Goal: Task Accomplishment & Management: Complete application form

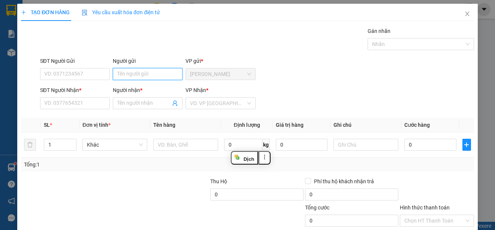
click at [160, 74] on input "Người gửi" at bounding box center [148, 74] width 70 height 12
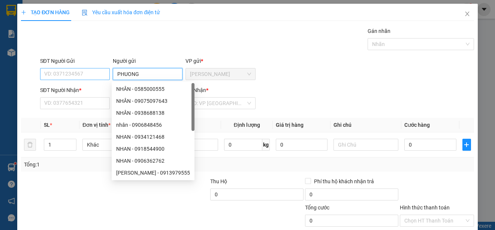
type input "PHUONG"
click at [93, 77] on input "SĐT Người Gửi" at bounding box center [75, 74] width 70 height 12
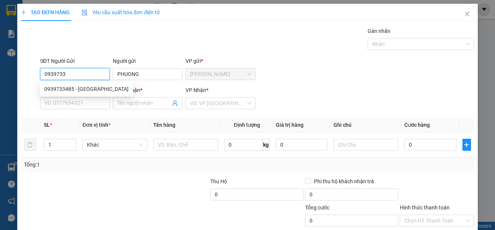
click at [93, 88] on div "0939733485 - PHUONG" at bounding box center [86, 89] width 84 height 8
type input "0939733485"
type input "PHUONG"
type input "25.000"
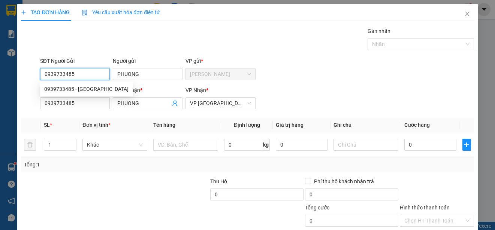
type input "25.000"
type input "0939733485"
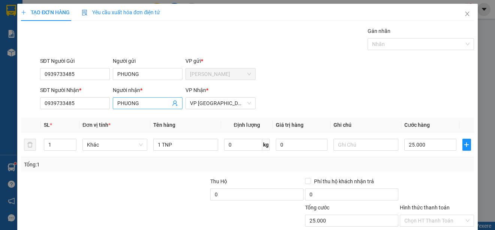
click at [150, 105] on input "PHUONG" at bounding box center [143, 103] width 53 height 8
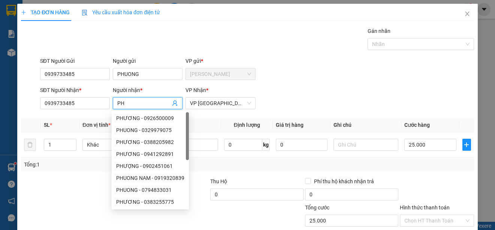
type input "P"
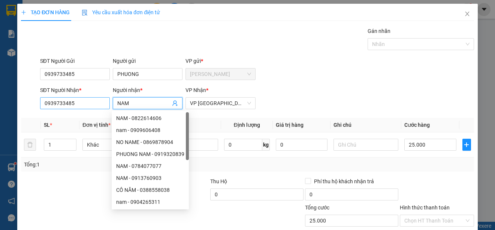
type input "NAM"
click at [94, 103] on input "0939733485" at bounding box center [75, 103] width 70 height 12
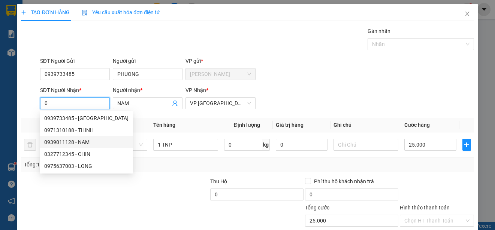
click at [85, 142] on div "0939011128 - NAM" at bounding box center [86, 142] width 84 height 8
type input "0939011128"
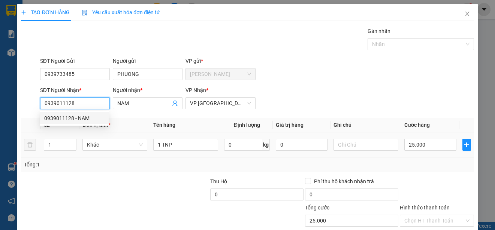
type input "50.000"
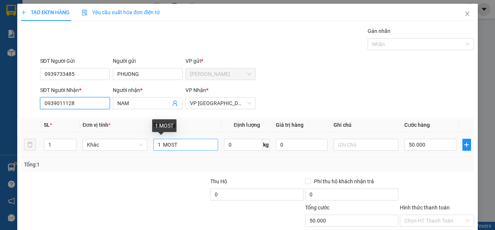
type input "0939011128"
click at [159, 144] on input "1 MOST" at bounding box center [185, 145] width 65 height 12
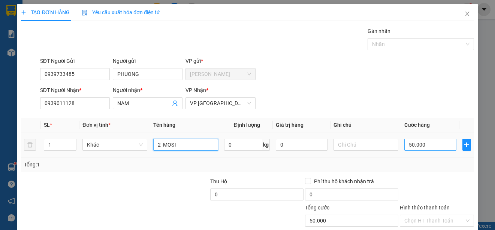
type input "2 MOST"
type input "0"
click at [404, 145] on input "0" at bounding box center [430, 145] width 52 height 12
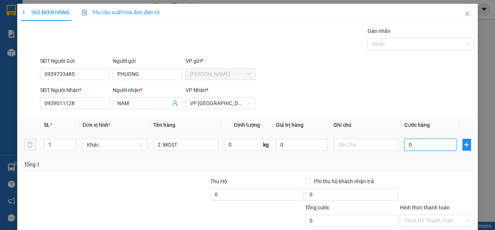
type input "80"
type input "800"
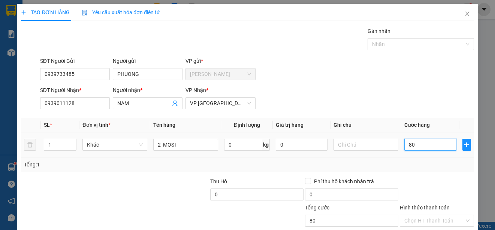
type input "800"
type input "8.000"
type input "80.000"
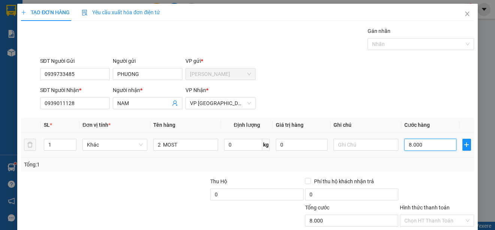
type input "80.000"
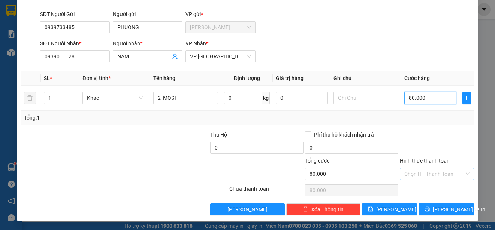
type input "80.000"
click at [441, 173] on input "Hình thức thanh toán" at bounding box center [434, 174] width 60 height 11
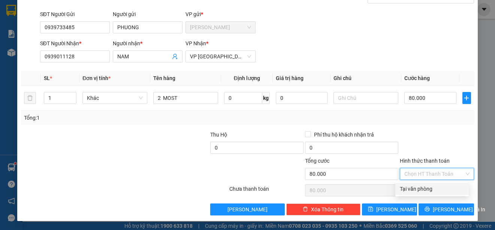
click at [449, 190] on div "Tại văn phòng" at bounding box center [432, 189] width 64 height 8
type input "0"
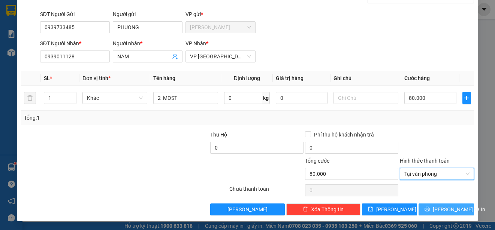
click at [447, 209] on span "[PERSON_NAME] và In" at bounding box center [459, 210] width 52 height 8
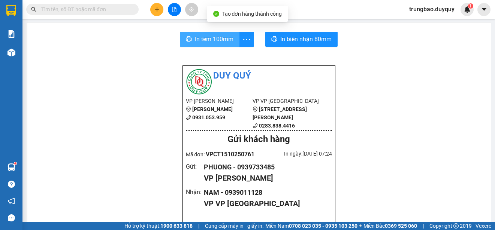
click at [217, 40] on span "In tem 100mm" at bounding box center [214, 38] width 39 height 9
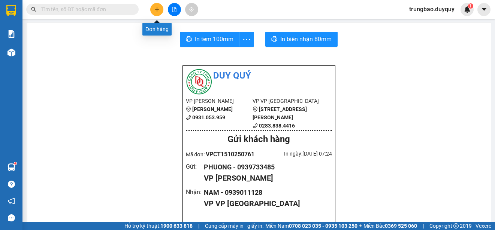
click at [155, 10] on icon "plus" at bounding box center [156, 9] width 5 height 5
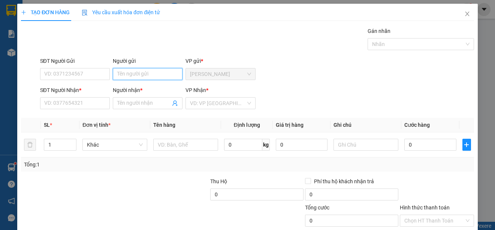
click at [162, 74] on input "Người gửi" at bounding box center [148, 74] width 70 height 12
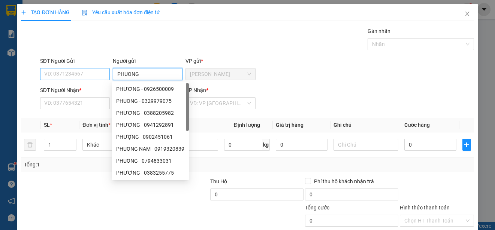
type input "PHUONG"
click at [98, 74] on input "SĐT Người Gửi" at bounding box center [75, 74] width 70 height 12
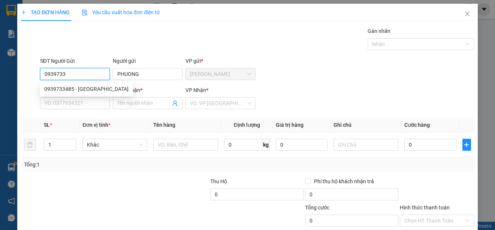
click at [96, 86] on div "0939733485 - PHUONG" at bounding box center [86, 89] width 84 height 8
type input "0939733485"
type input "0939011128"
type input "NAM"
type input "80.000"
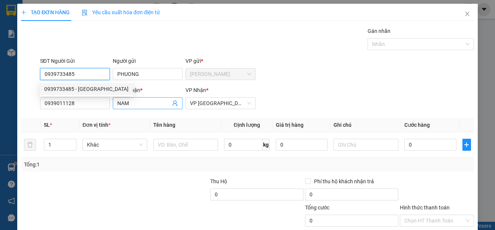
type input "80.000"
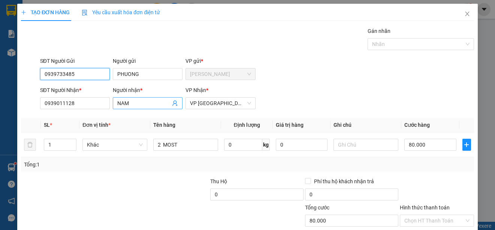
type input "0939733485"
click at [132, 105] on input "NAM" at bounding box center [143, 103] width 53 height 8
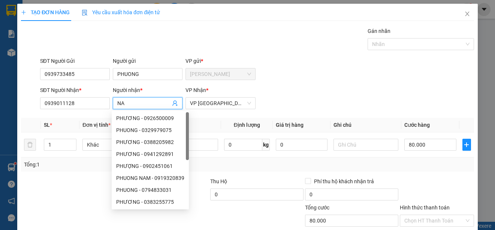
type input "N"
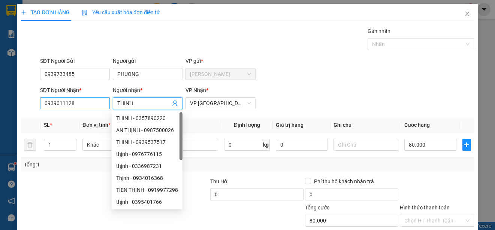
type input "THINH"
click at [91, 105] on input "0939011128" at bounding box center [75, 103] width 70 height 12
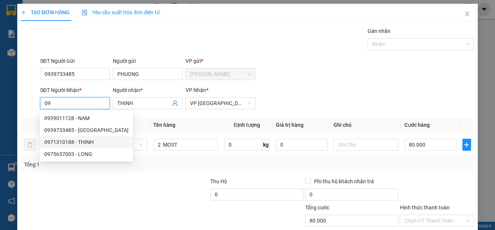
click at [78, 139] on div "0971310188 - THINH" at bounding box center [86, 142] width 84 height 8
type input "0971310188"
type input "30.000"
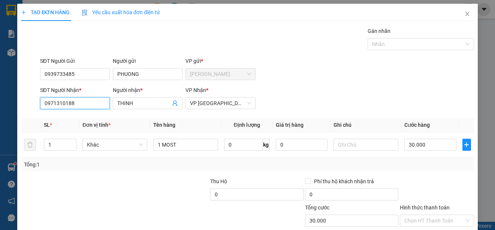
scroll to position [47, 0]
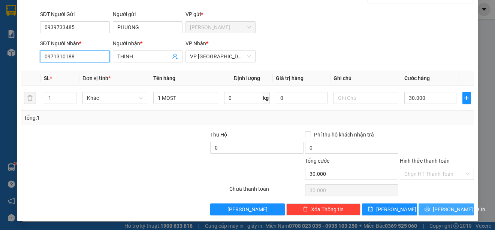
type input "0971310188"
click at [442, 209] on span "[PERSON_NAME] và In" at bounding box center [459, 210] width 52 height 8
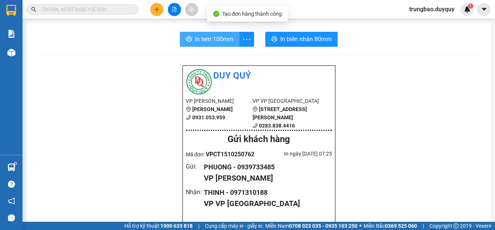
click at [207, 39] on span "In tem 100mm" at bounding box center [214, 38] width 39 height 9
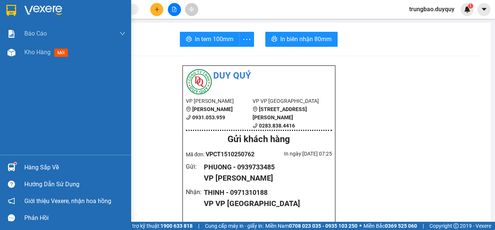
click at [12, 7] on img at bounding box center [11, 10] width 10 height 11
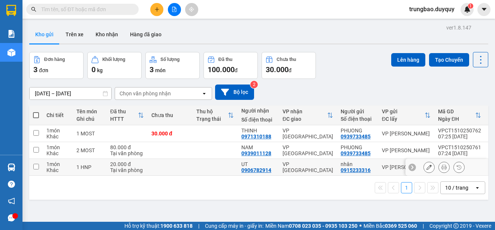
click at [36, 167] on input "checkbox" at bounding box center [36, 167] width 6 height 6
checkbox input "true"
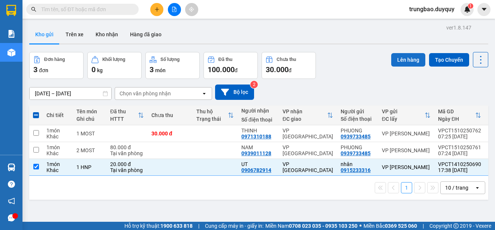
click at [410, 61] on button "Lên hàng" at bounding box center [408, 59] width 34 height 13
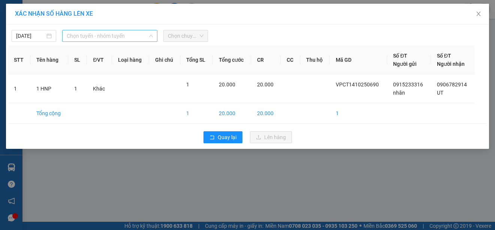
click at [125, 36] on span "Chọn tuyến - nhóm tuyến" at bounding box center [110, 35] width 86 height 11
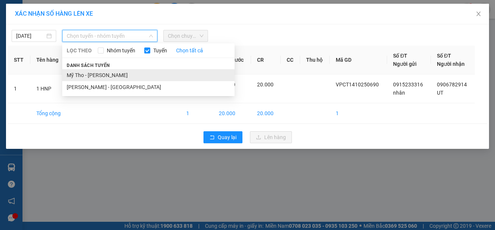
click at [119, 76] on li "Mỹ Tho - [PERSON_NAME]" at bounding box center [148, 75] width 172 height 12
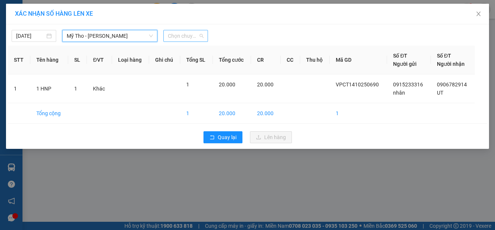
click at [197, 37] on span "Chọn chuyến" at bounding box center [186, 35] width 36 height 11
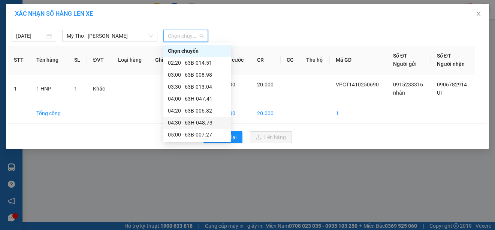
click at [205, 123] on div "04:30 - 63H-048.73" at bounding box center [197, 123] width 58 height 8
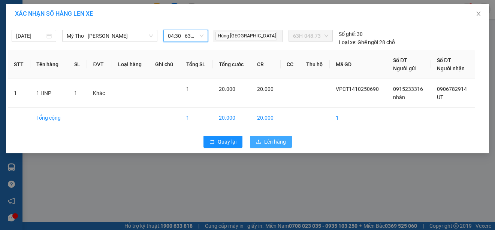
click at [277, 141] on span "Lên hàng" at bounding box center [275, 142] width 22 height 8
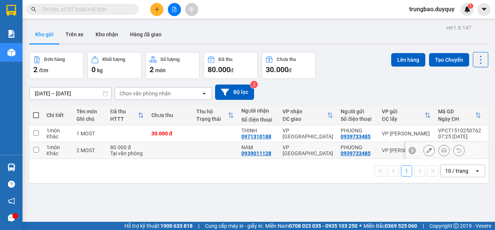
click at [36, 151] on input "checkbox" at bounding box center [36, 150] width 6 height 6
checkbox input "true"
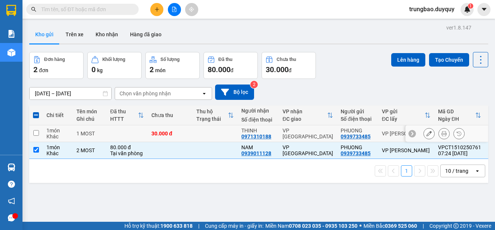
click at [36, 133] on input "checkbox" at bounding box center [36, 133] width 6 height 6
checkbox input "true"
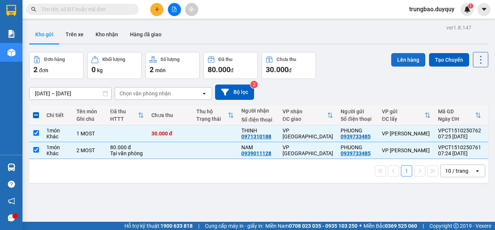
click at [410, 58] on button "Lên hàng" at bounding box center [408, 59] width 34 height 13
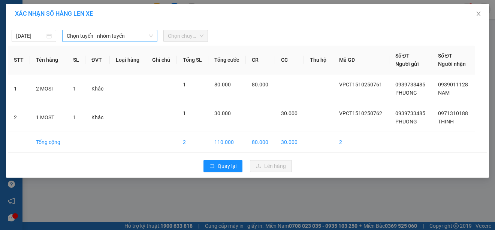
click at [139, 35] on span "Chọn tuyến - nhóm tuyến" at bounding box center [110, 35] width 86 height 11
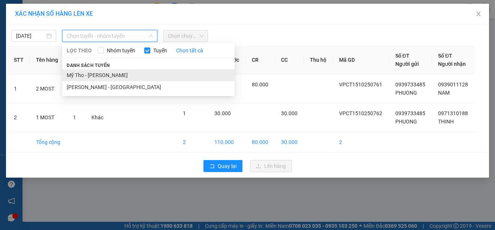
click at [131, 76] on li "Mỹ Tho - [PERSON_NAME]" at bounding box center [148, 75] width 172 height 12
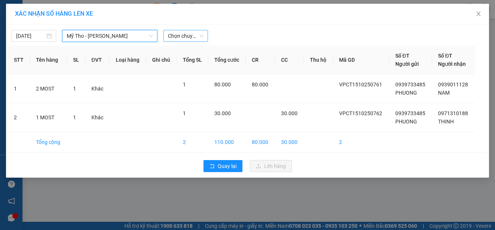
click at [190, 35] on span "Chọn chuyến" at bounding box center [186, 35] width 36 height 11
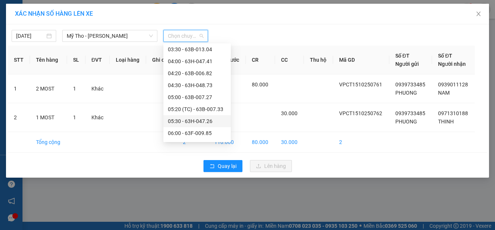
scroll to position [75, 0]
click at [209, 117] on div "07:00 - 63B-007.20" at bounding box center [197, 120] width 58 height 8
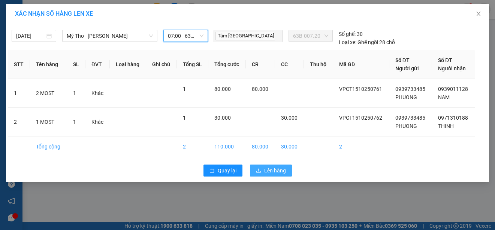
click at [263, 173] on button "Lên hàng" at bounding box center [271, 171] width 42 height 12
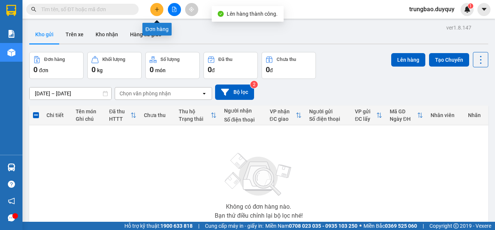
click at [158, 12] on icon "plus" at bounding box center [156, 9] width 5 height 5
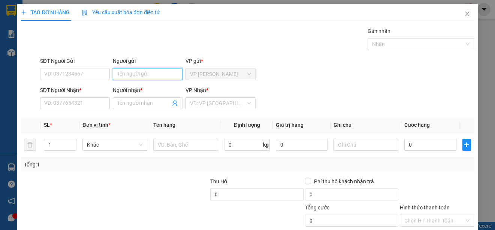
click at [170, 73] on input "Người gửi" at bounding box center [148, 74] width 70 height 12
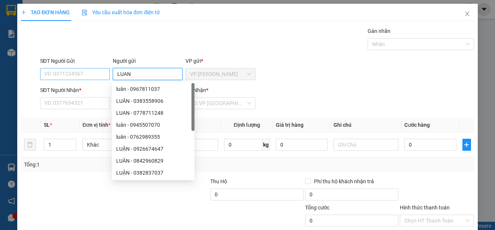
type input "LUAN"
click at [94, 73] on input "SĐT Người Gửi" at bounding box center [75, 74] width 70 height 12
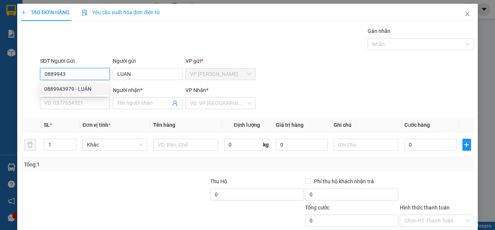
click at [89, 85] on div "0889943979 - LUÂN" at bounding box center [74, 89] width 60 height 8
type input "0889943979"
type input "LUÂN"
type input "0909195055"
type input "TÂN"
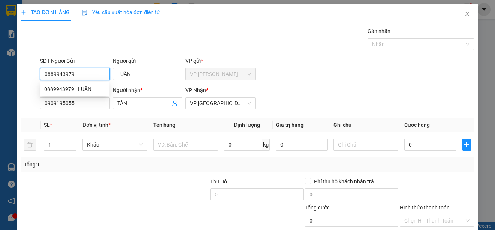
type input "20.000"
type input "0889943979"
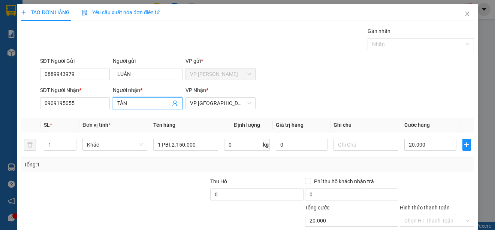
click at [133, 103] on input "TÂN" at bounding box center [143, 103] width 53 height 8
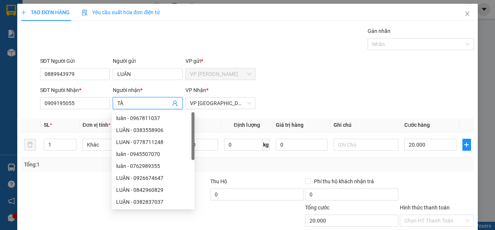
type input "T"
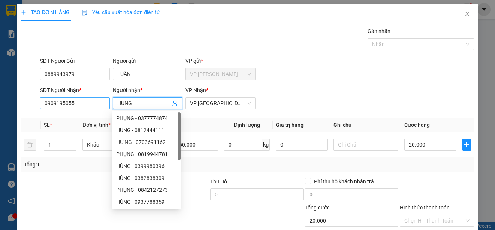
type input "HUNG"
click at [83, 106] on input "0909195055" at bounding box center [75, 103] width 70 height 12
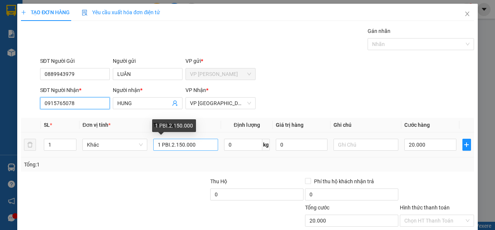
type input "0915765078"
click at [204, 147] on input "1 PBI.2.150.000" at bounding box center [185, 145] width 65 height 12
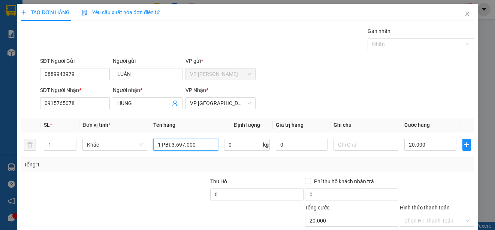
scroll to position [47, 0]
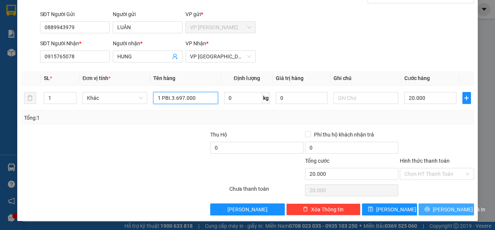
type input "1 PBI.3.697.000"
click at [448, 209] on span "[PERSON_NAME] và In" at bounding box center [459, 210] width 52 height 8
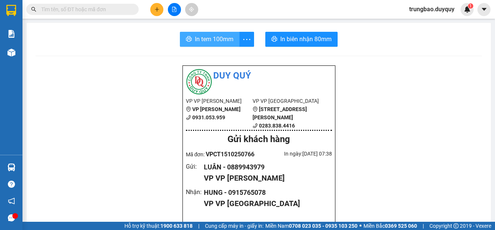
click at [202, 39] on span "In tem 100mm" at bounding box center [214, 38] width 39 height 9
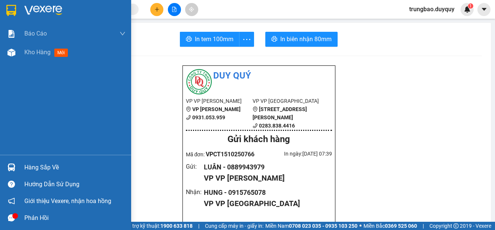
click at [12, 9] on img at bounding box center [11, 10] width 10 height 11
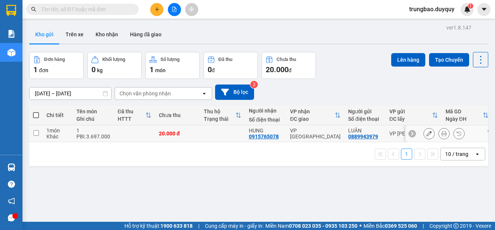
click at [35, 131] on input "checkbox" at bounding box center [36, 133] width 6 height 6
checkbox input "true"
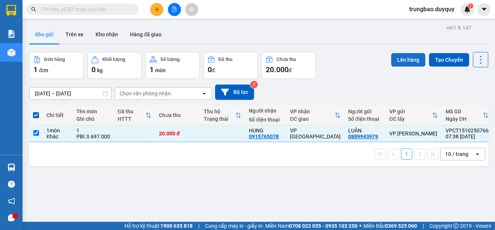
click at [403, 59] on button "Lên hàng" at bounding box center [408, 59] width 34 height 13
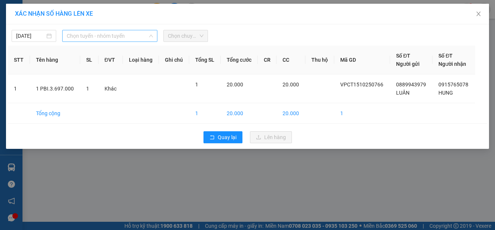
click at [129, 37] on span "Chọn tuyến - nhóm tuyến" at bounding box center [110, 35] width 86 height 11
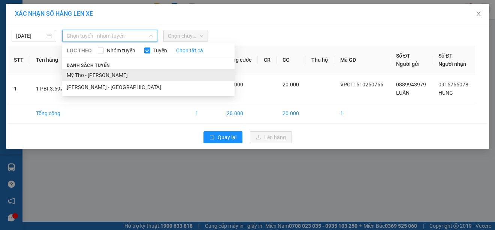
click at [125, 75] on li "Mỹ Tho - [PERSON_NAME]" at bounding box center [148, 75] width 172 height 12
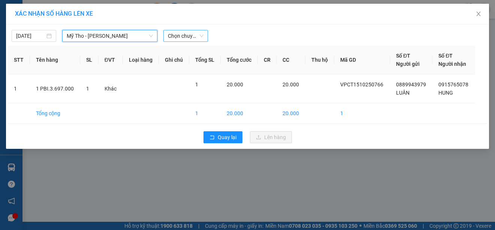
click at [186, 37] on span "Chọn chuyến" at bounding box center [186, 35] width 36 height 11
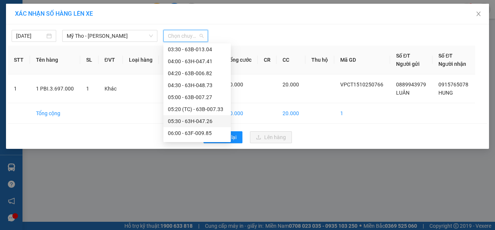
scroll to position [75, 0]
click at [211, 120] on div "07:00 - 63B-007.20" at bounding box center [197, 120] width 58 height 8
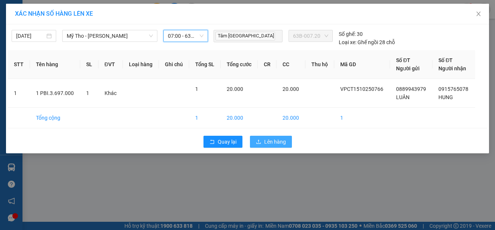
click at [272, 145] on span "Lên hàng" at bounding box center [275, 142] width 22 height 8
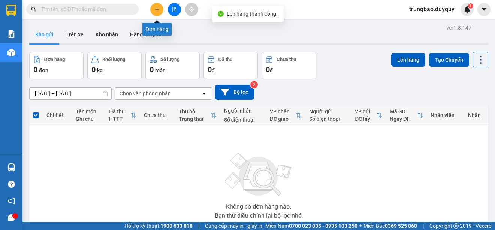
click at [161, 13] on button at bounding box center [156, 9] width 13 height 13
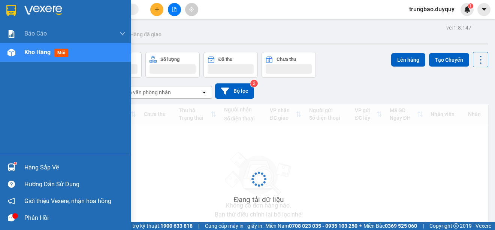
click at [13, 8] on img at bounding box center [11, 10] width 10 height 11
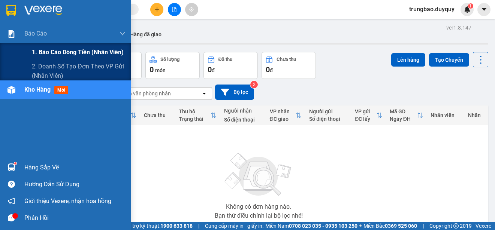
click at [45, 52] on span "1. Báo cáo dòng tiền (nhân viên)" at bounding box center [78, 52] width 92 height 9
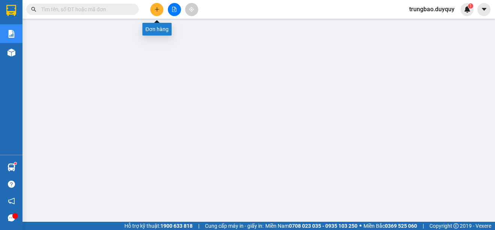
click at [159, 12] on icon "plus" at bounding box center [156, 9] width 5 height 5
